Goal: Information Seeking & Learning: Check status

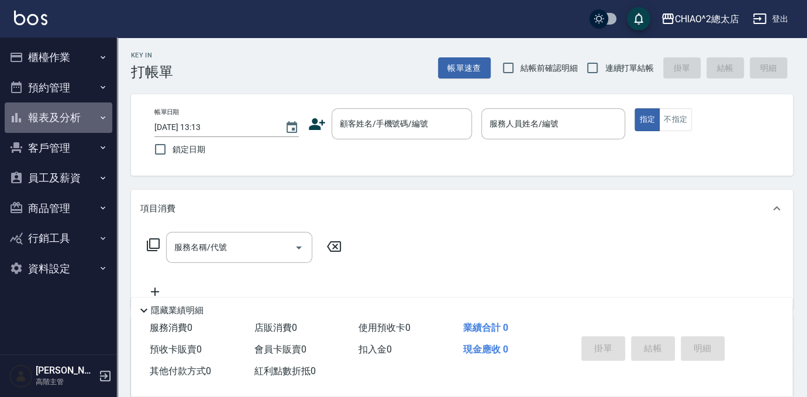
click at [57, 120] on button "報表及分析" at bounding box center [59, 117] width 108 height 30
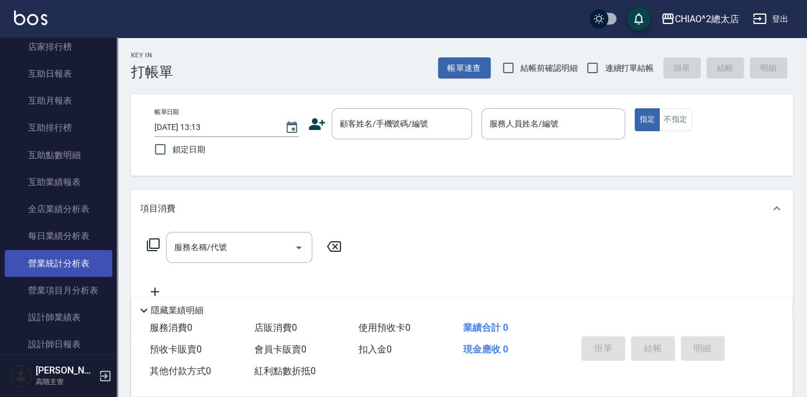
scroll to position [319, 0]
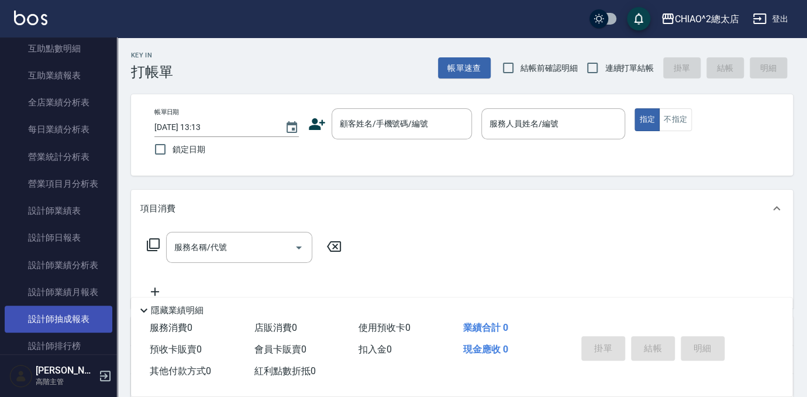
click at [61, 316] on link "設計師抽成報表" at bounding box center [59, 318] width 108 height 27
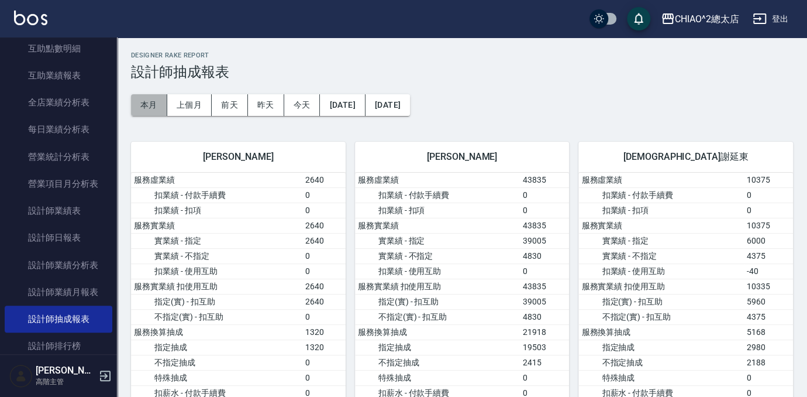
click at [143, 104] on button "本月" at bounding box center [149, 105] width 36 height 22
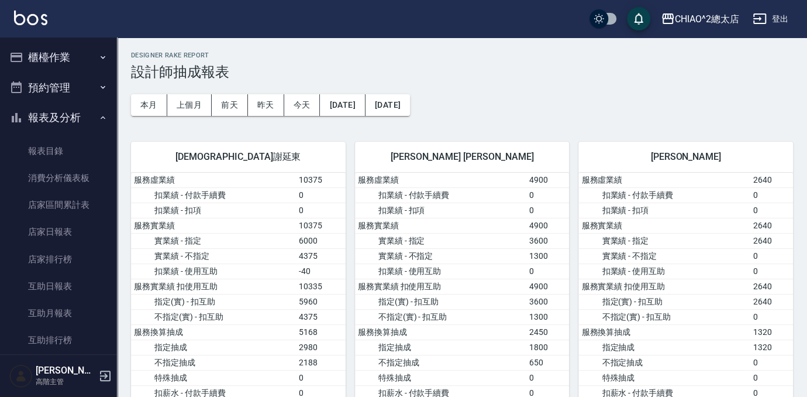
click at [56, 57] on button "櫃檯作業" at bounding box center [59, 57] width 108 height 30
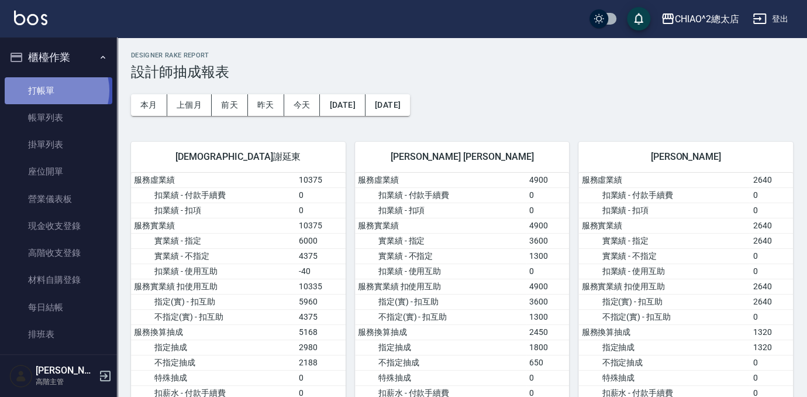
click at [52, 90] on link "打帳單" at bounding box center [59, 90] width 108 height 27
